Goal: Find specific page/section: Find specific page/section

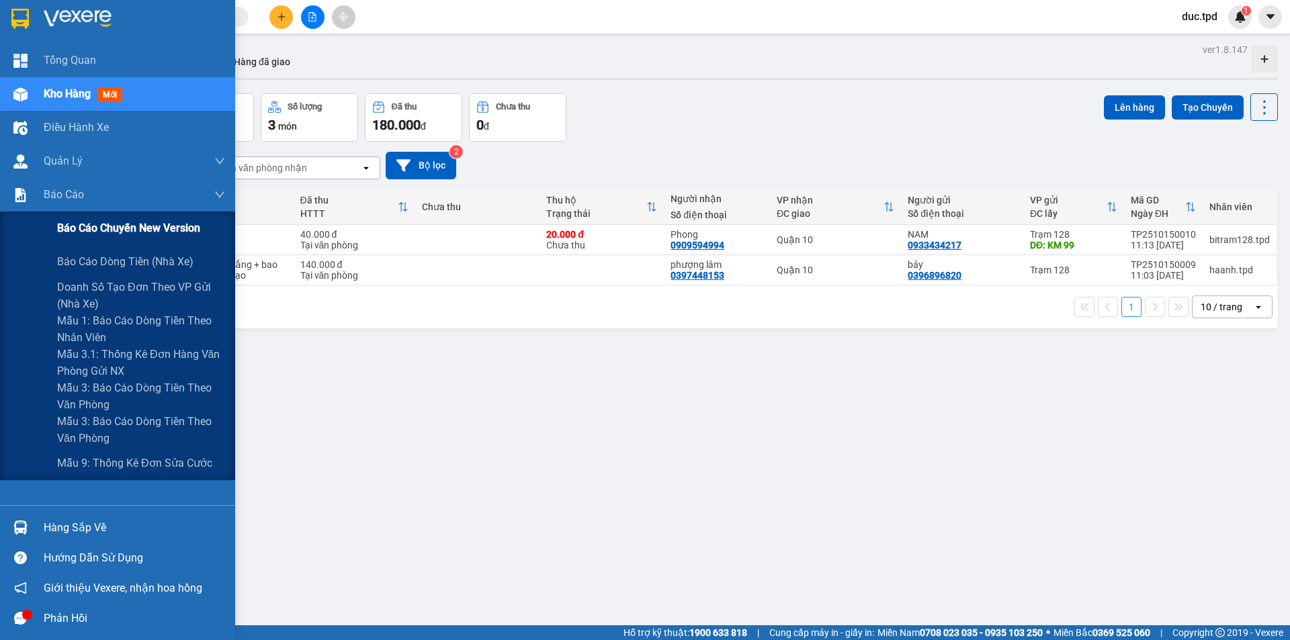
click at [53, 227] on div "Báo cáo chuyến New Version" at bounding box center [117, 229] width 235 height 34
